Goal: Information Seeking & Learning: Compare options

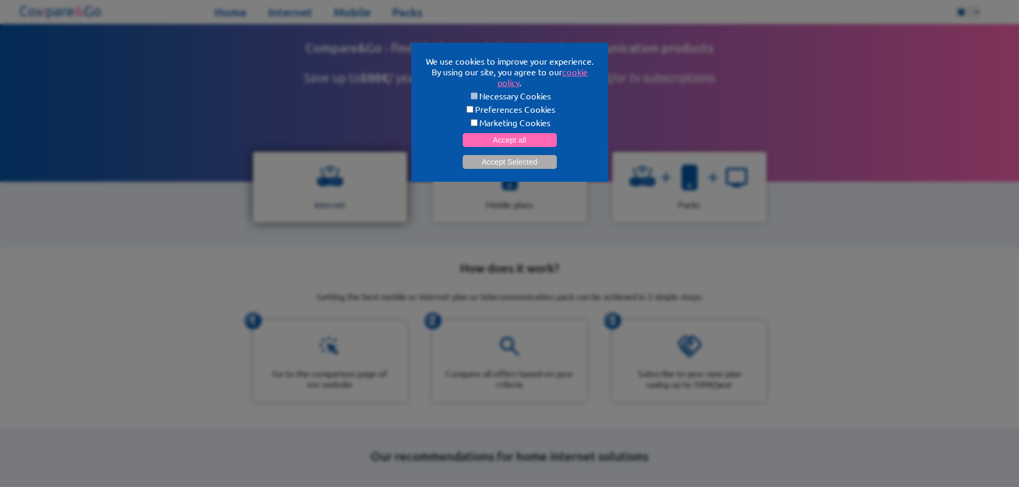
click at [343, 169] on div "Internet" at bounding box center [330, 187] width 154 height 71
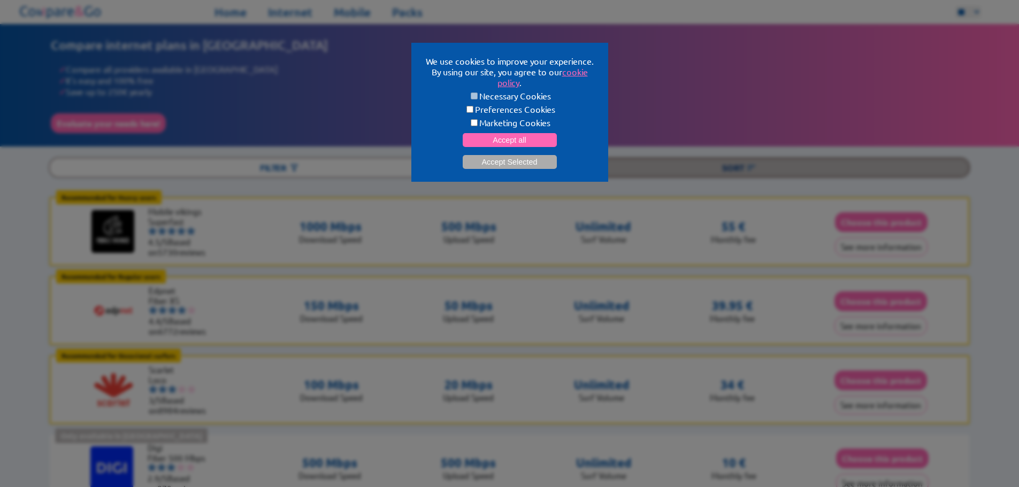
click at [749, 164] on img at bounding box center [751, 168] width 11 height 11
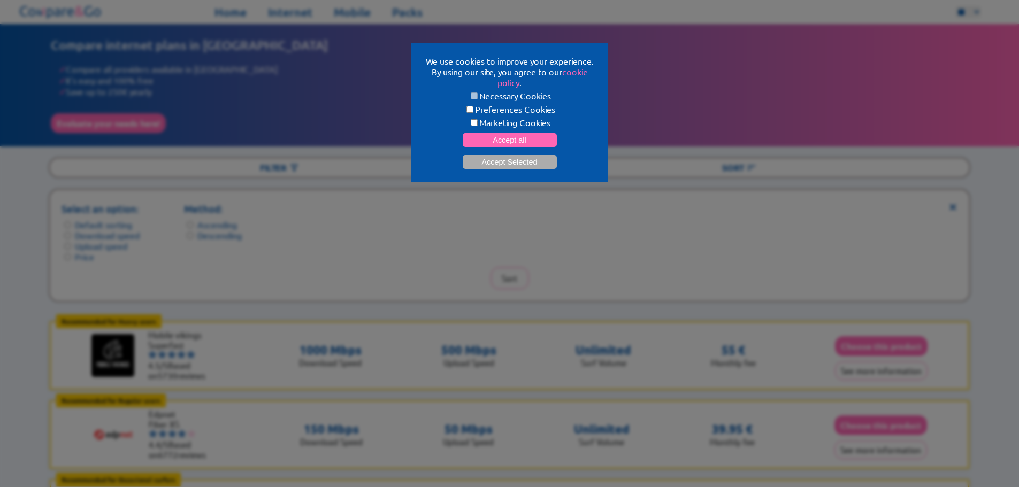
click at [81, 255] on label "Price" at bounding box center [84, 256] width 19 height 11
click at [504, 270] on button "Sort" at bounding box center [510, 278] width 38 height 22
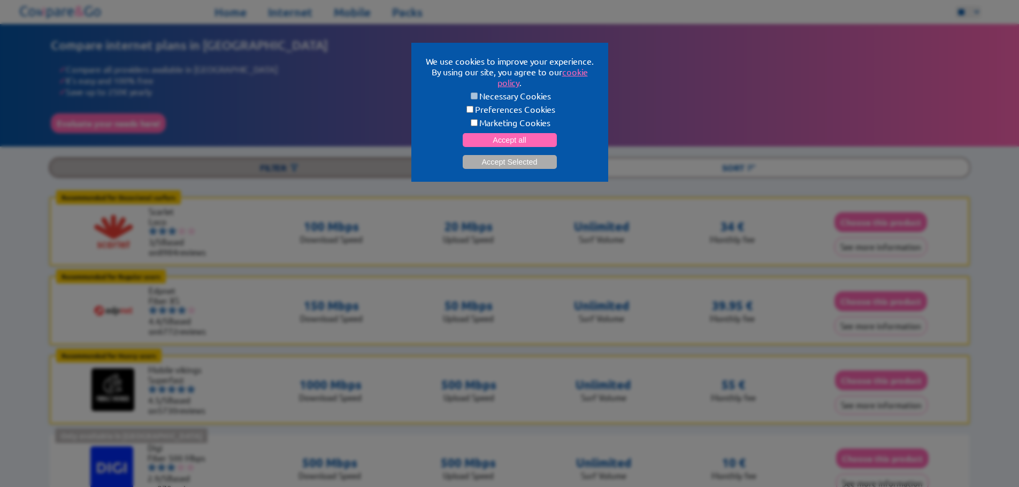
click at [293, 165] on img at bounding box center [294, 168] width 11 height 11
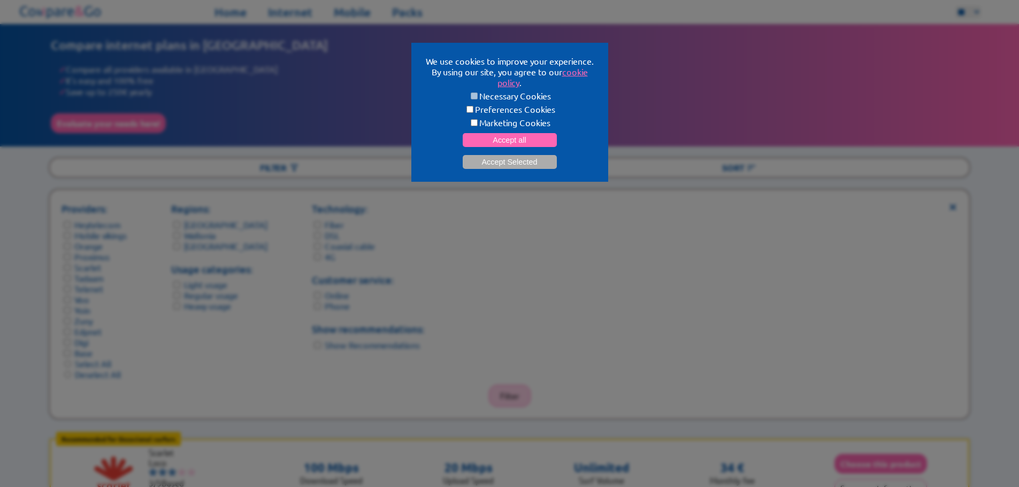
click at [521, 386] on button "Filter" at bounding box center [510, 396] width 42 height 22
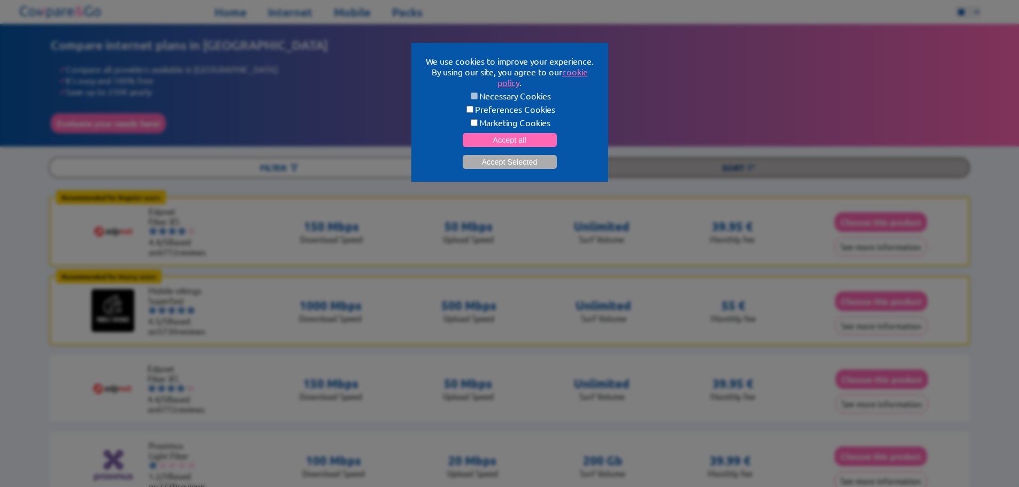
click at [747, 165] on img at bounding box center [751, 168] width 11 height 11
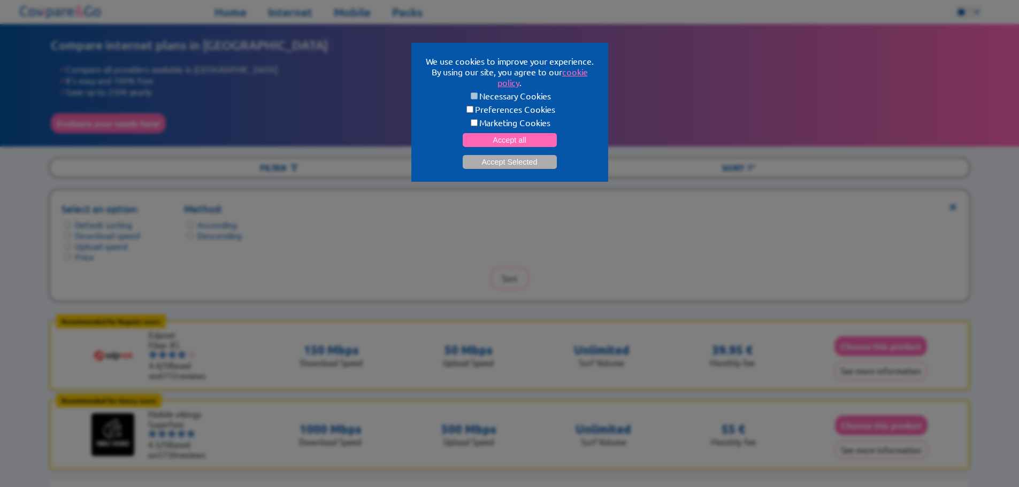
click at [219, 235] on label "Descending" at bounding box center [219, 235] width 44 height 11
click at [508, 267] on button "Sort" at bounding box center [510, 278] width 38 height 22
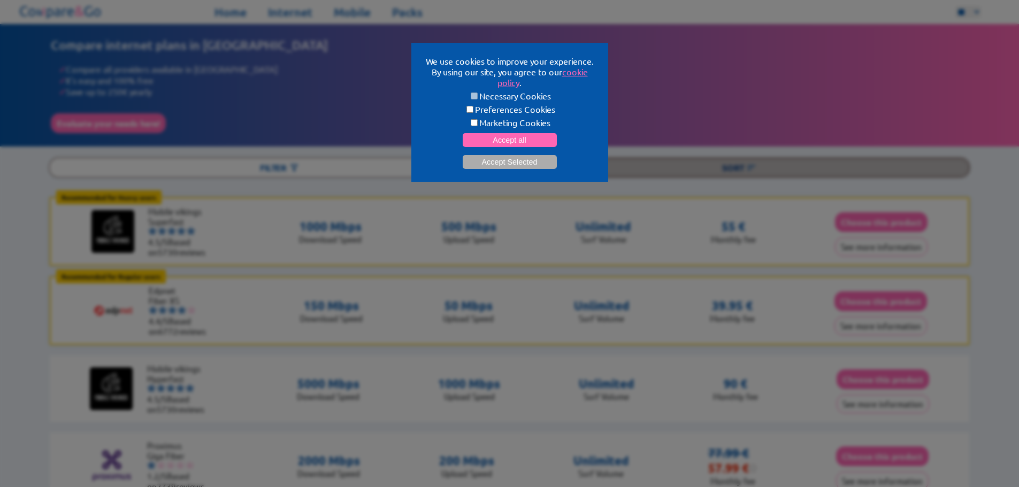
click at [744, 163] on div "Sort" at bounding box center [740, 167] width 460 height 19
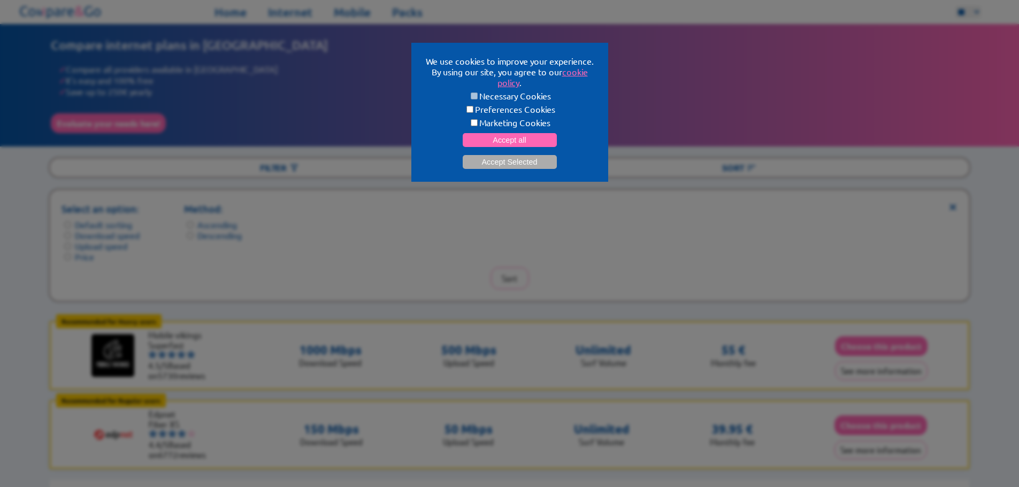
click at [213, 219] on label "Ascending" at bounding box center [217, 224] width 40 height 11
click at [508, 271] on button "Sort" at bounding box center [510, 278] width 38 height 22
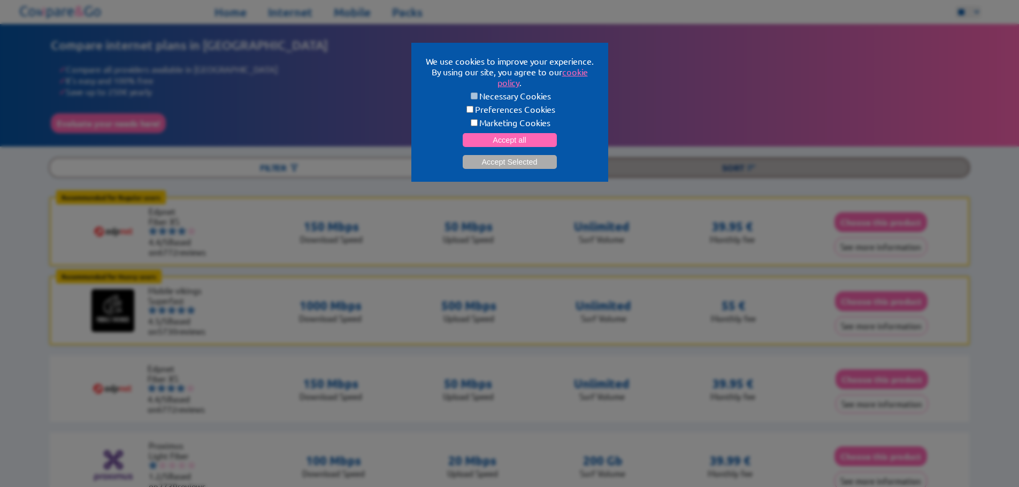
click at [746, 166] on div "Sort" at bounding box center [740, 167] width 460 height 19
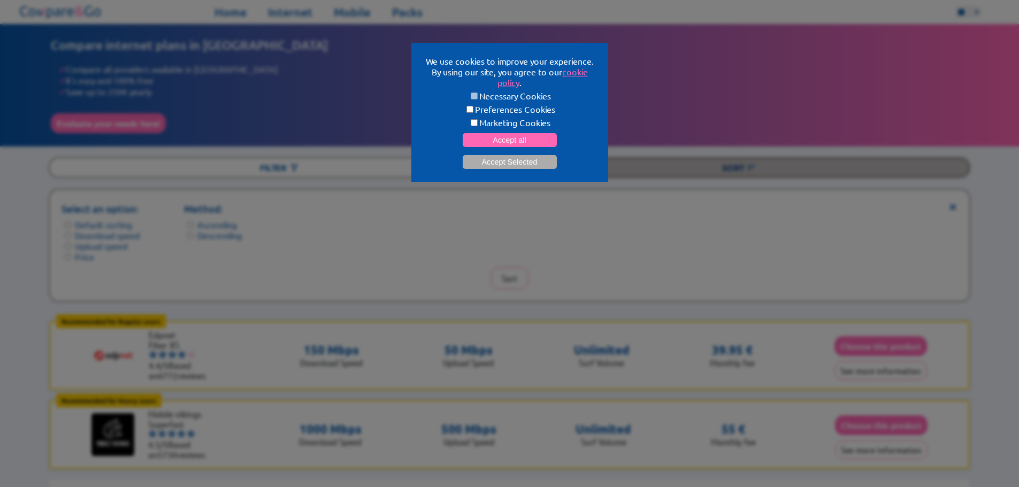
click at [746, 166] on div "Sort" at bounding box center [740, 167] width 460 height 19
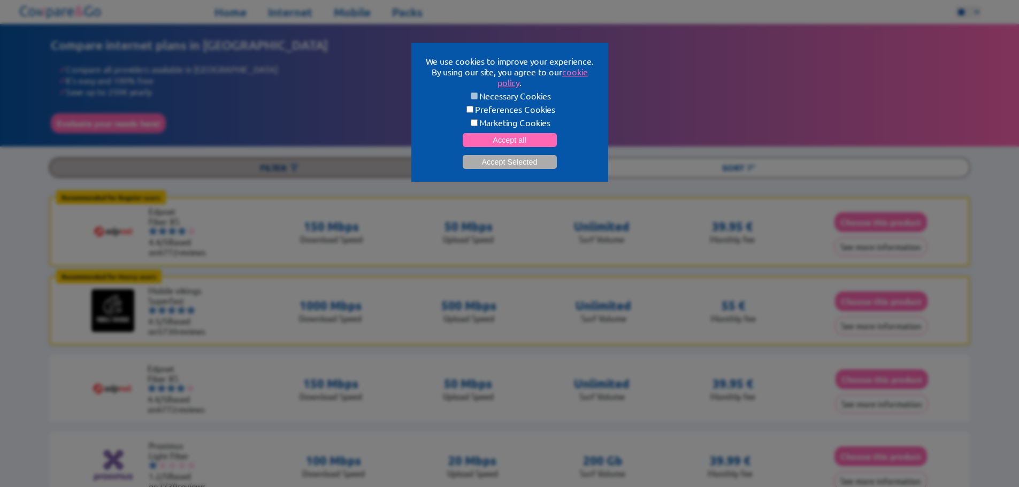
click at [267, 160] on div "Filter" at bounding box center [280, 167] width 460 height 19
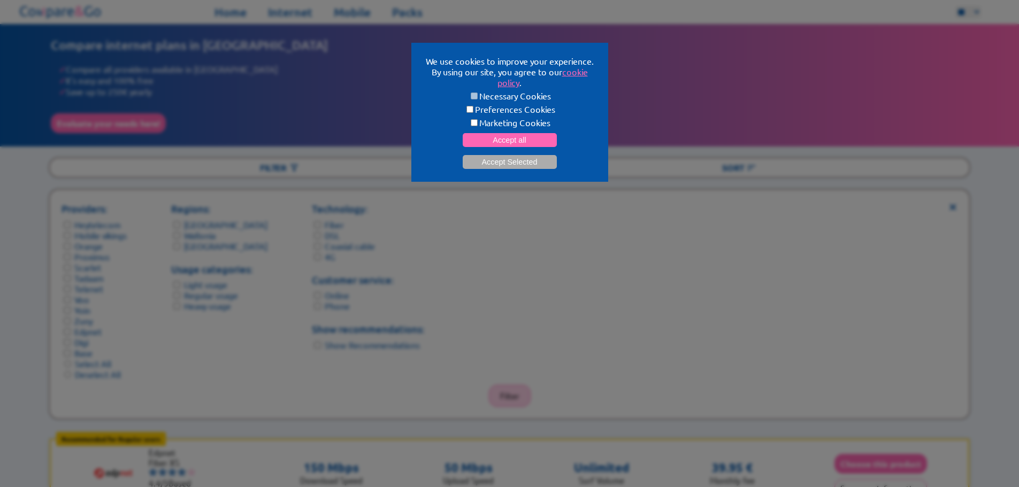
click at [518, 385] on button "Filter" at bounding box center [510, 396] width 42 height 22
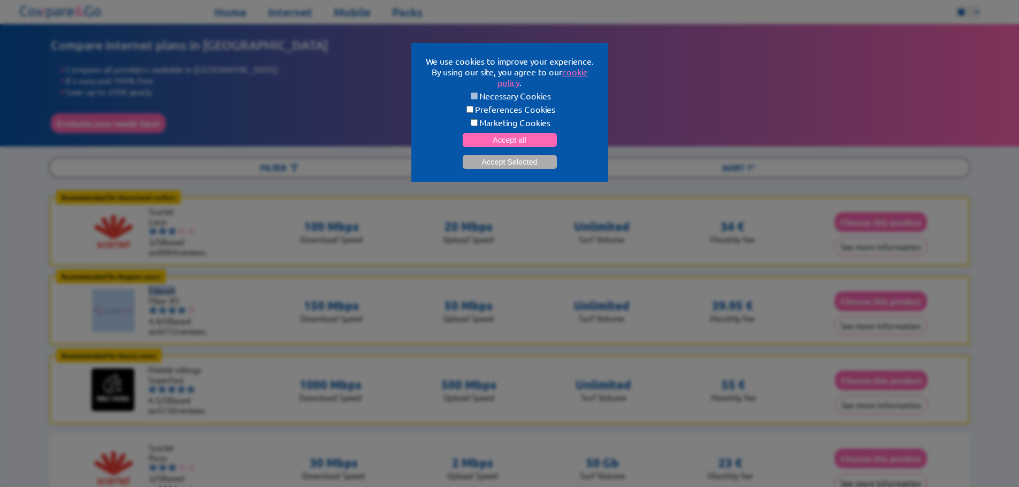
drag, startPoint x: 180, startPoint y: 289, endPoint x: 137, endPoint y: 292, distance: 42.3
click at [137, 292] on div "Edpnet Fiber XS 4.4/5 Based on 6772 reviews" at bounding box center [156, 310] width 128 height 67
drag, startPoint x: 176, startPoint y: 209, endPoint x: 149, endPoint y: 209, distance: 27.3
click at [149, 209] on li "Scarlet" at bounding box center [181, 212] width 64 height 10
drag, startPoint x: 156, startPoint y: 207, endPoint x: 419, endPoint y: 232, distance: 264.4
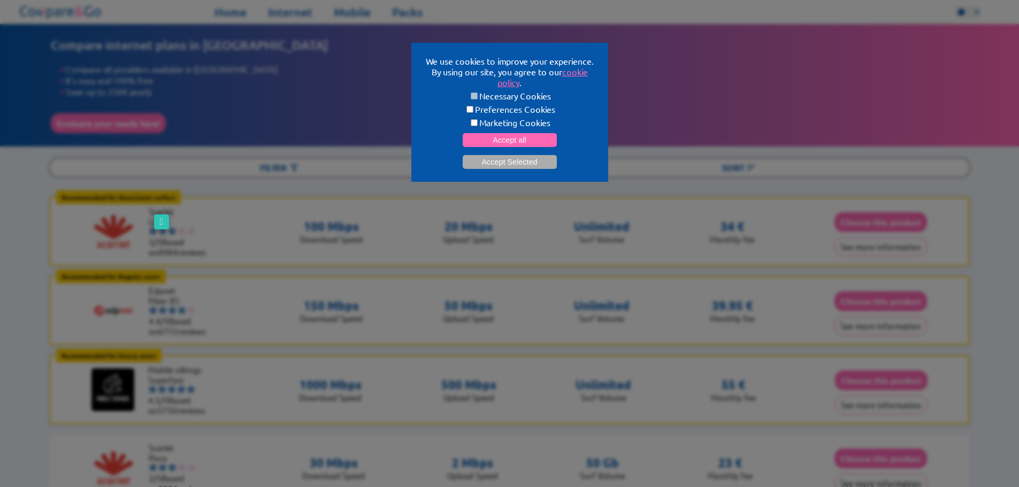
click at [419, 232] on div "Recommended for Occasional surfers Occasional surfers: Browsing, emailing, ligh…" at bounding box center [510, 231] width 920 height 68
click at [156, 209] on li "Scarlet" at bounding box center [181, 212] width 64 height 10
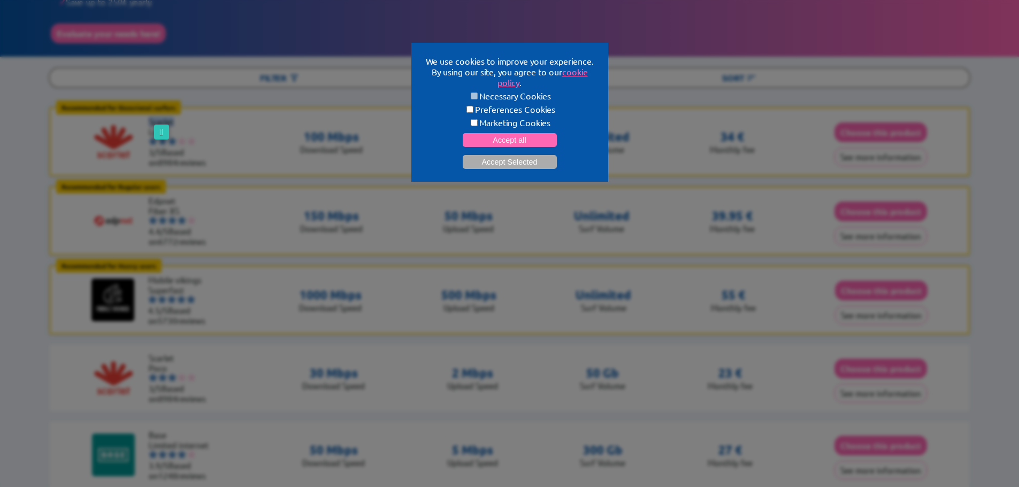
scroll to position [107, 0]
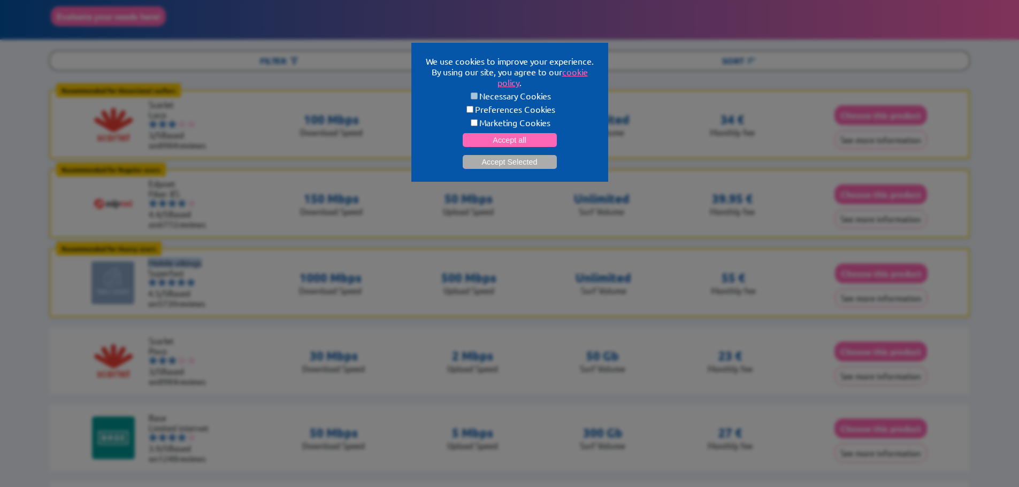
drag, startPoint x: 195, startPoint y: 263, endPoint x: 136, endPoint y: 263, distance: 58.3
click at [136, 263] on div "Mobile vikings Superfast 4.5/5 Based on 5730 reviews" at bounding box center [155, 282] width 128 height 67
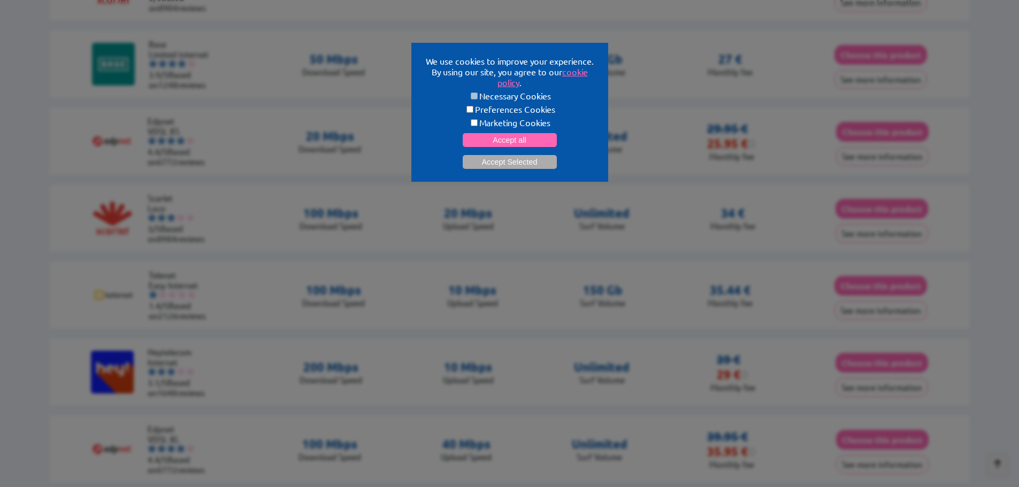
scroll to position [481, 0]
click at [167, 347] on li "Heytelecom" at bounding box center [180, 352] width 64 height 10
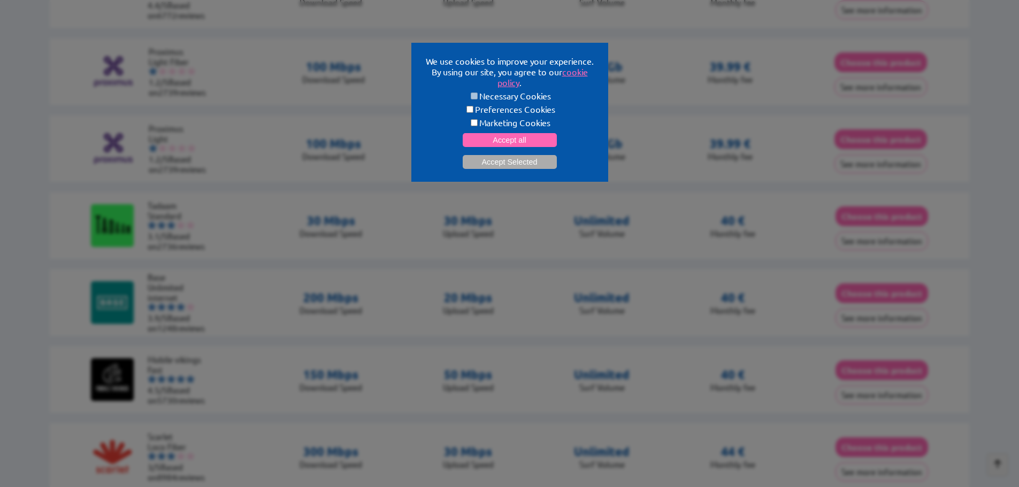
scroll to position [1016, 0]
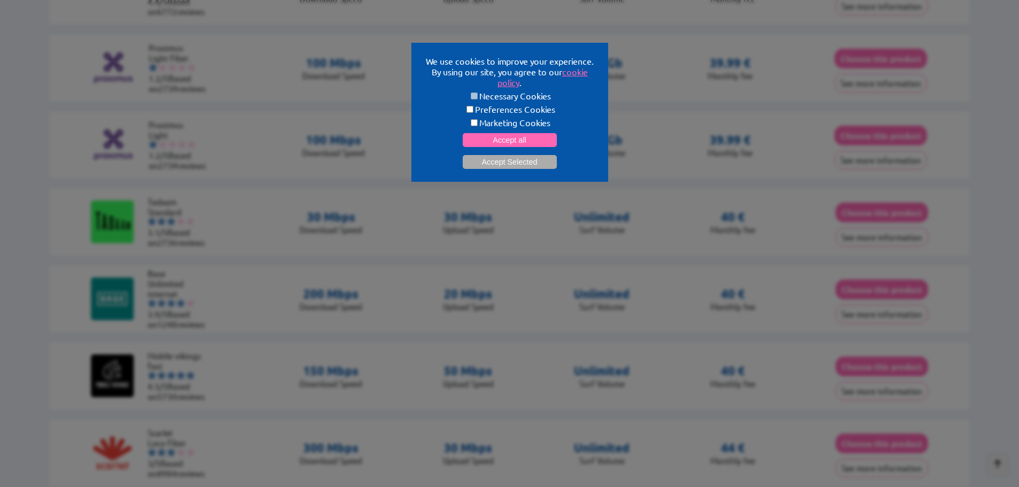
click at [159, 199] on li "Tadaam" at bounding box center [180, 202] width 64 height 10
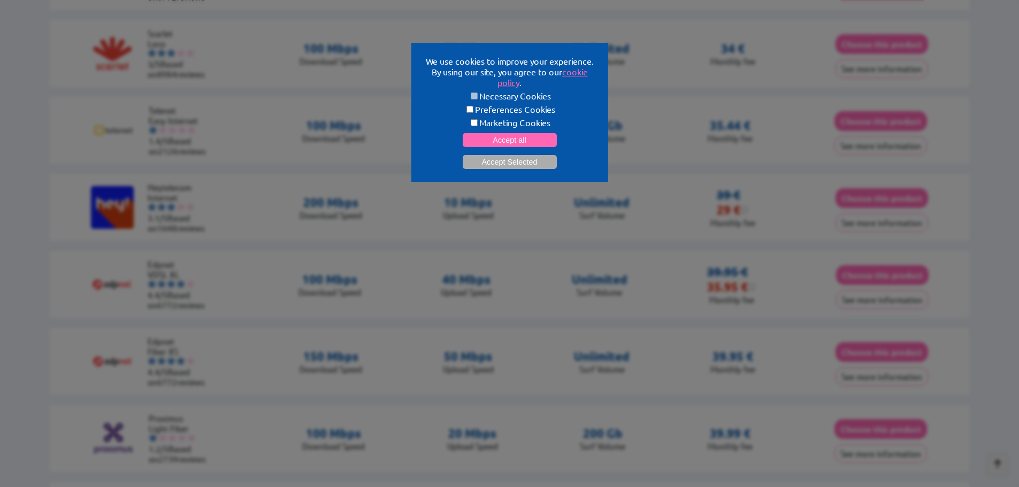
scroll to position [642, 0]
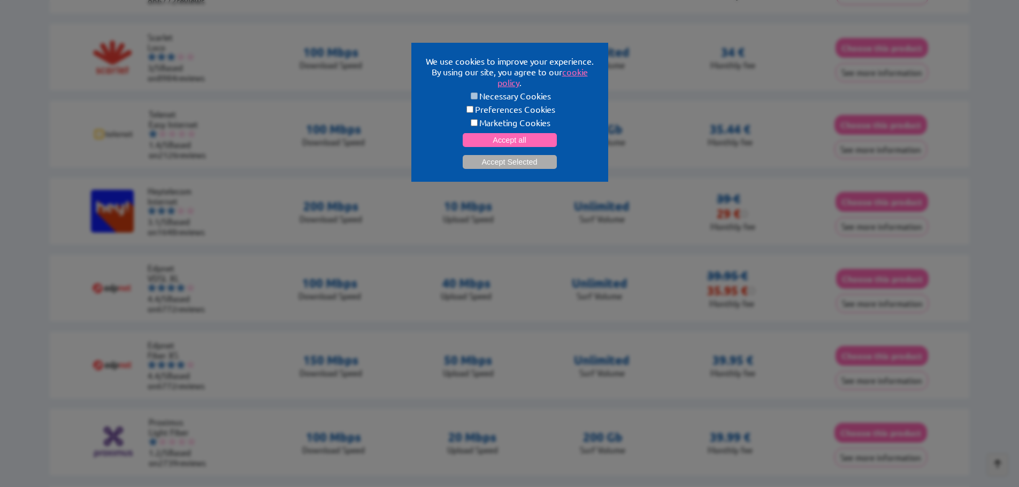
click at [171, 186] on li "Heytelecom" at bounding box center [180, 191] width 64 height 10
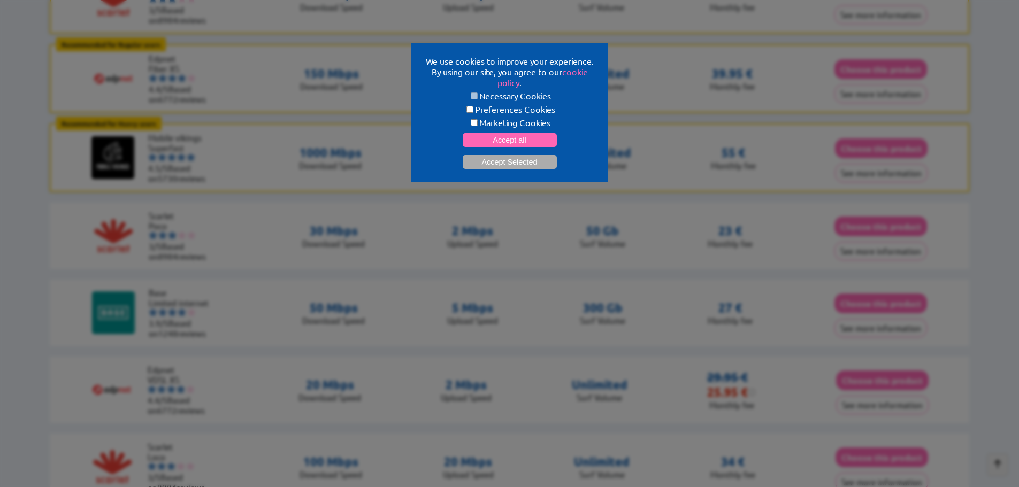
scroll to position [214, 0]
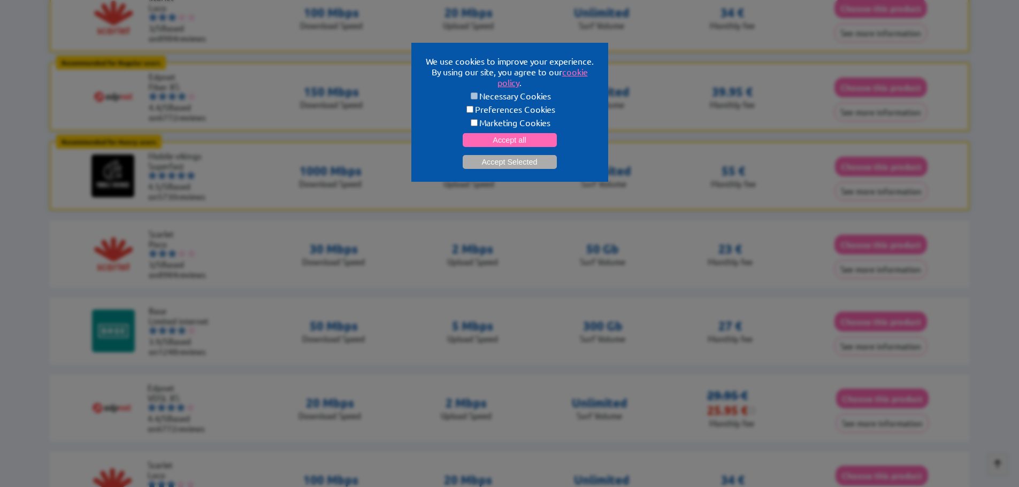
click at [174, 154] on li "Mobile vikings" at bounding box center [180, 156] width 64 height 10
drag, startPoint x: 150, startPoint y: 152, endPoint x: 233, endPoint y: 152, distance: 82.9
click at [233, 152] on div "Recommended for Heavy users Heavy users: Multiple 4K streams, Frequent Uploads,…" at bounding box center [510, 176] width 920 height 68
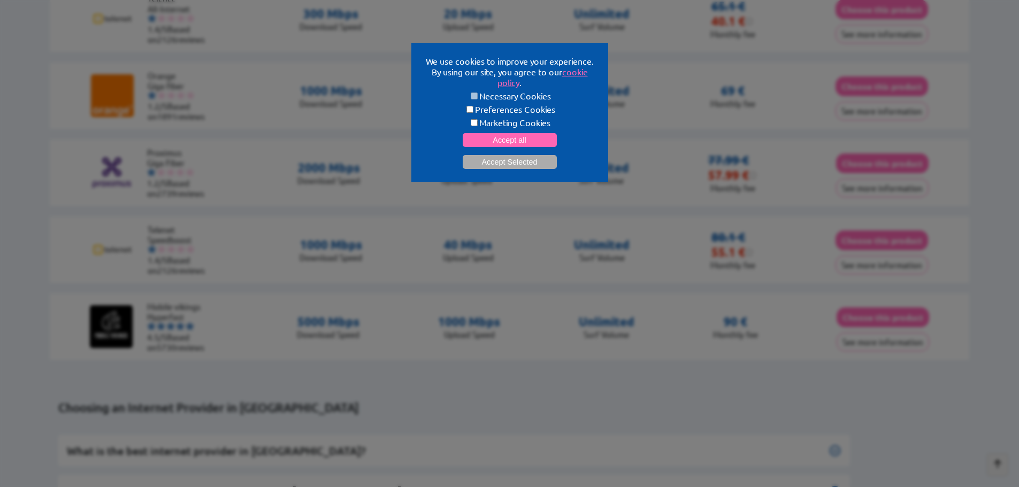
scroll to position [2299, 0]
click at [164, 234] on li "Speedboost" at bounding box center [180, 239] width 64 height 10
click at [159, 228] on li "Telenet" at bounding box center [180, 229] width 64 height 10
